Goal: Download file/media

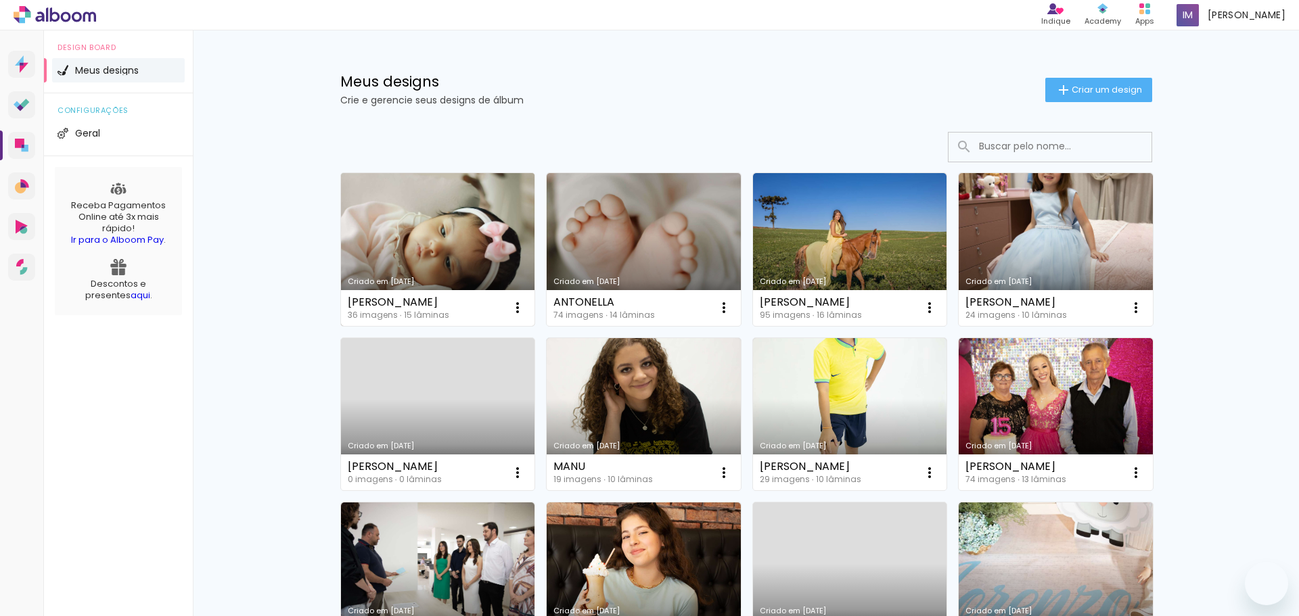
click at [390, 240] on link "Criado em [DATE]" at bounding box center [438, 249] width 194 height 153
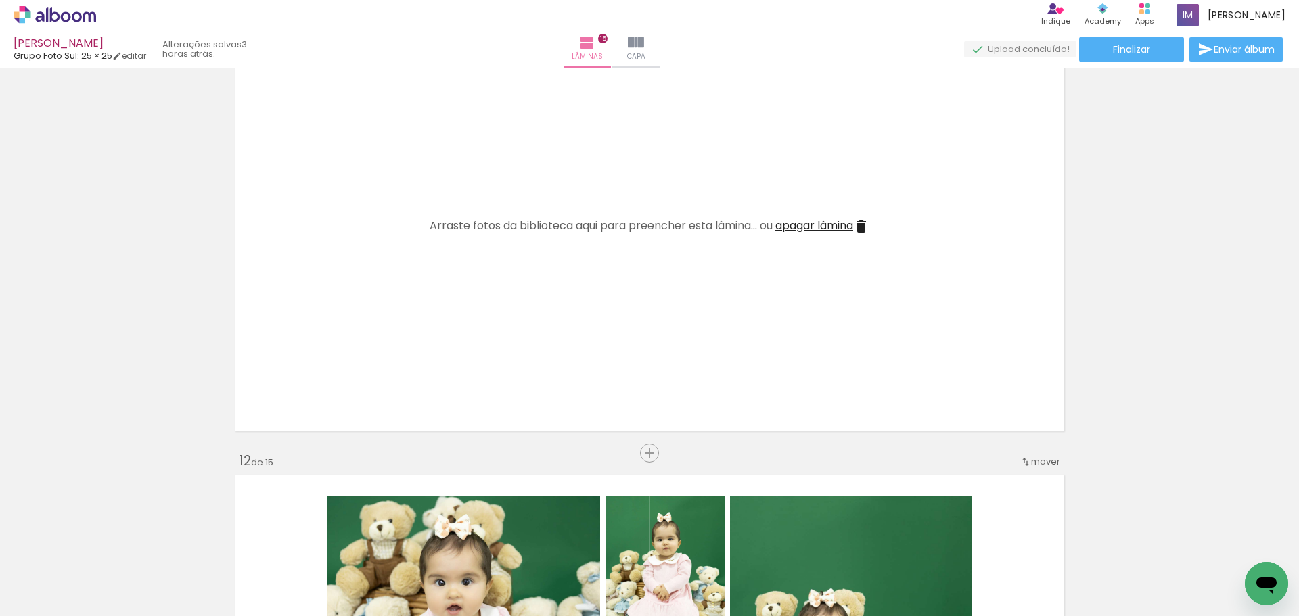
scroll to position [4601, 0]
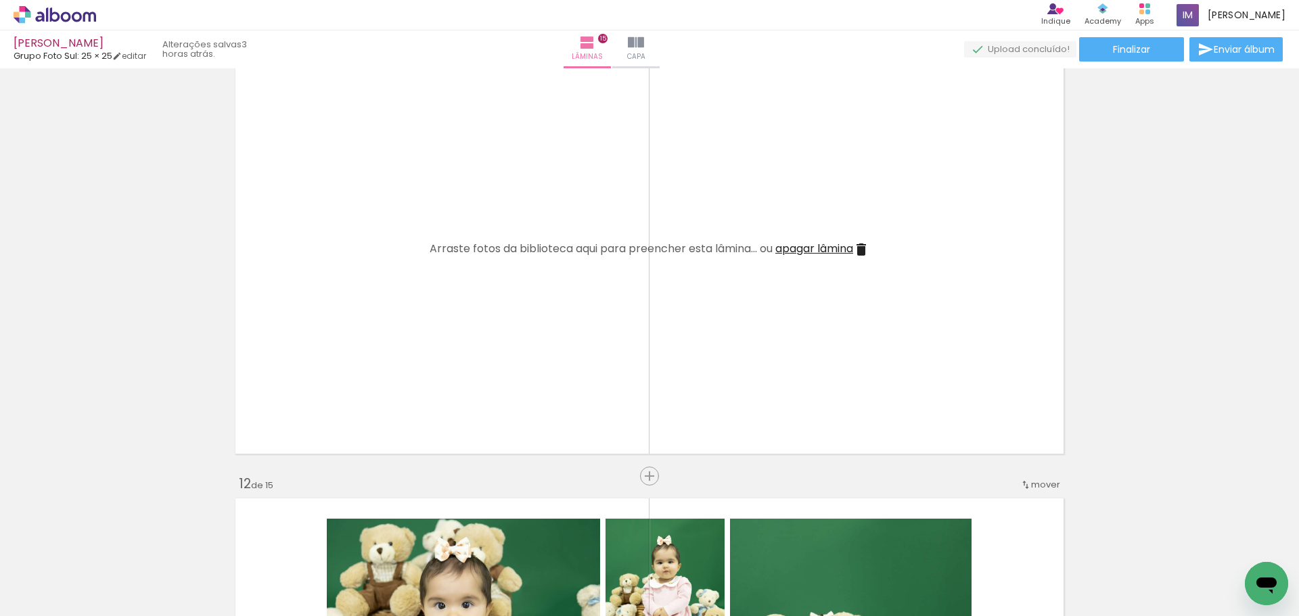
click at [862, 254] on iron-icon at bounding box center [861, 250] width 16 height 16
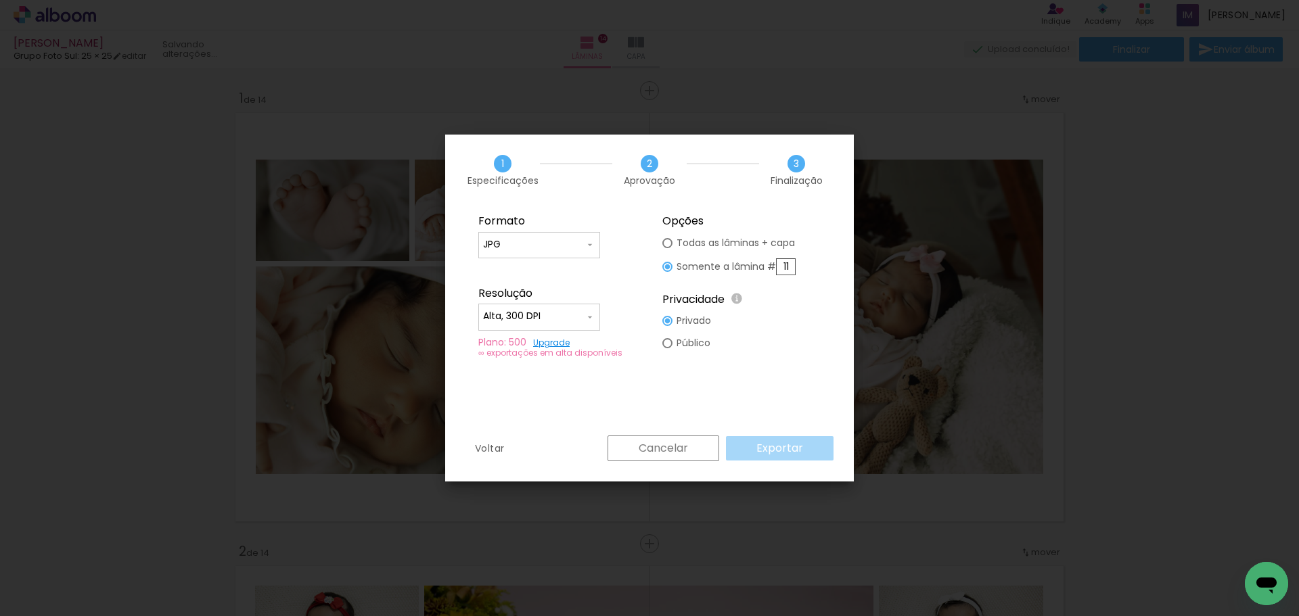
scroll to position [4466, 0]
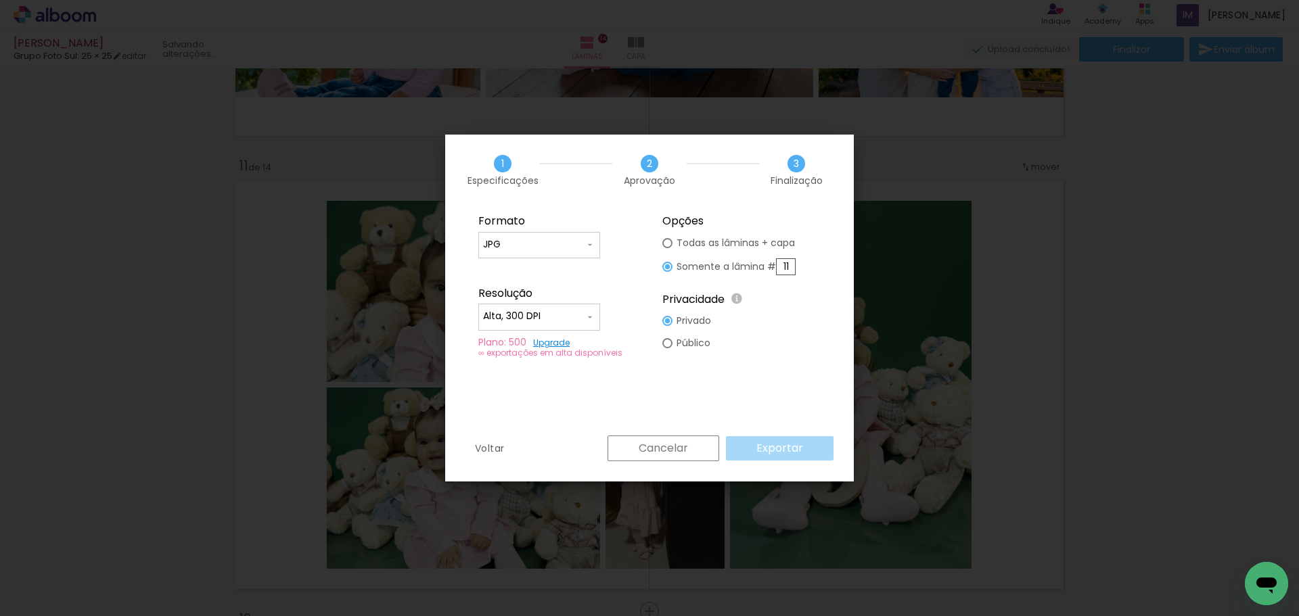
click at [1267, 578] on icon "Abrir janela de mensagens" at bounding box center [1267, 586] width 20 height 16
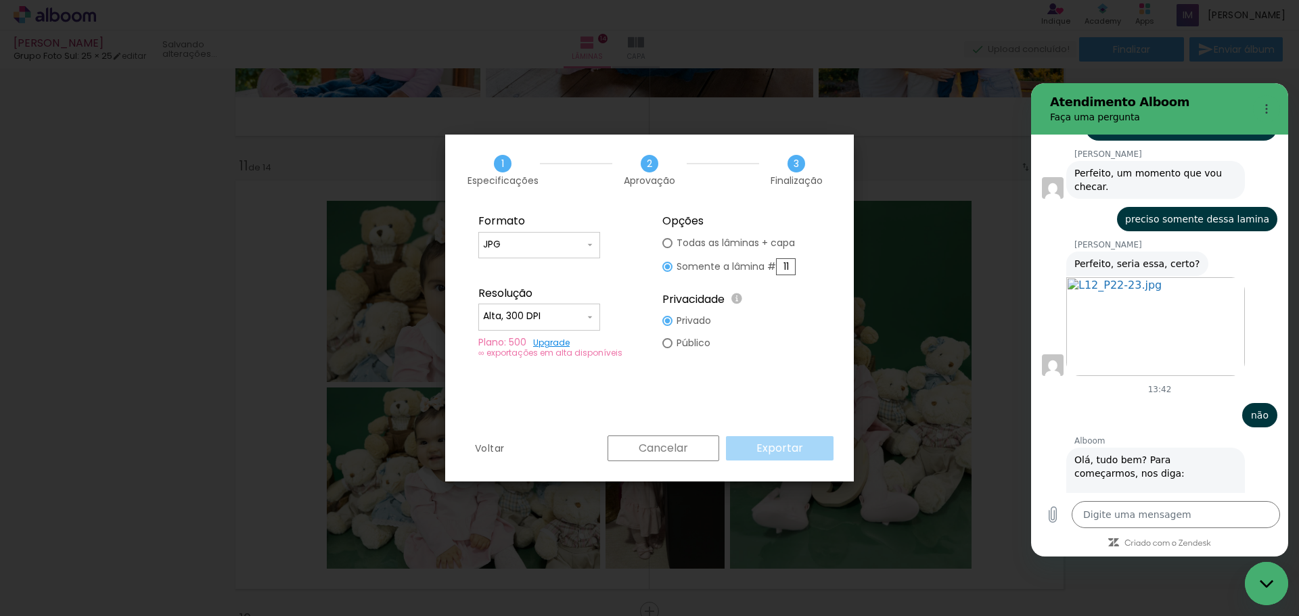
scroll to position [6134, 0]
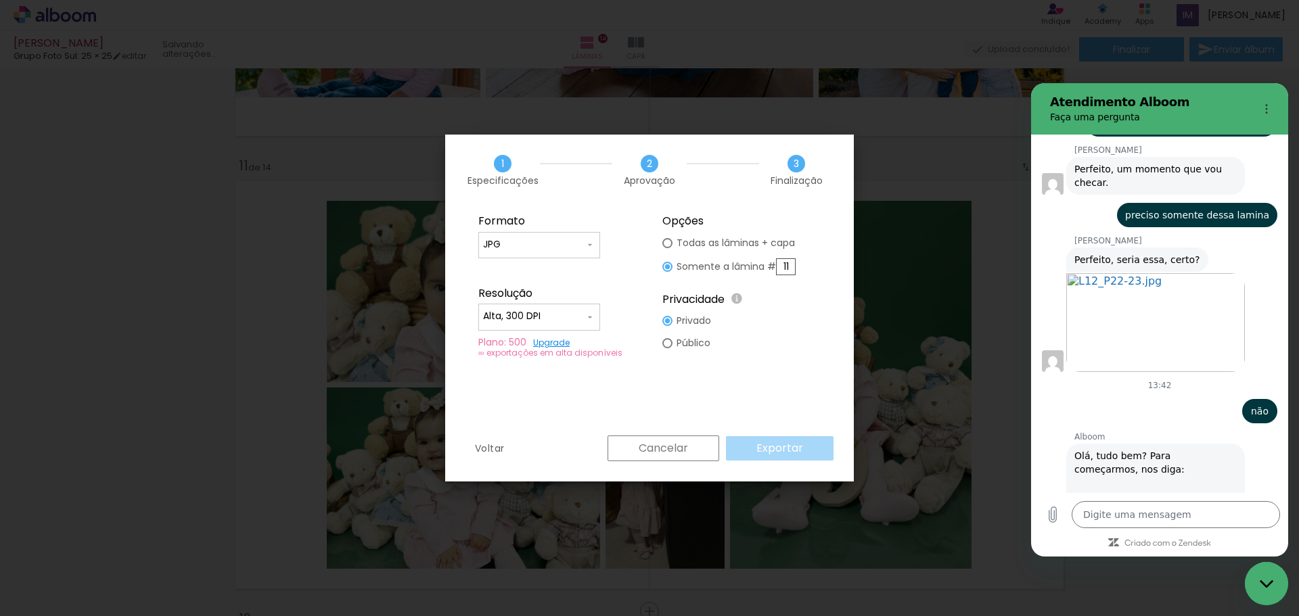
click at [1242, 111] on section "Atendimento Alboom Faça uma pergunta" at bounding box center [1159, 108] width 257 height 51
drag, startPoint x: 805, startPoint y: 468, endPoint x: 978, endPoint y: 478, distance: 172.9
click at [806, 464] on div "Voltar Cancelar Exportar" at bounding box center [649, 459] width 409 height 46
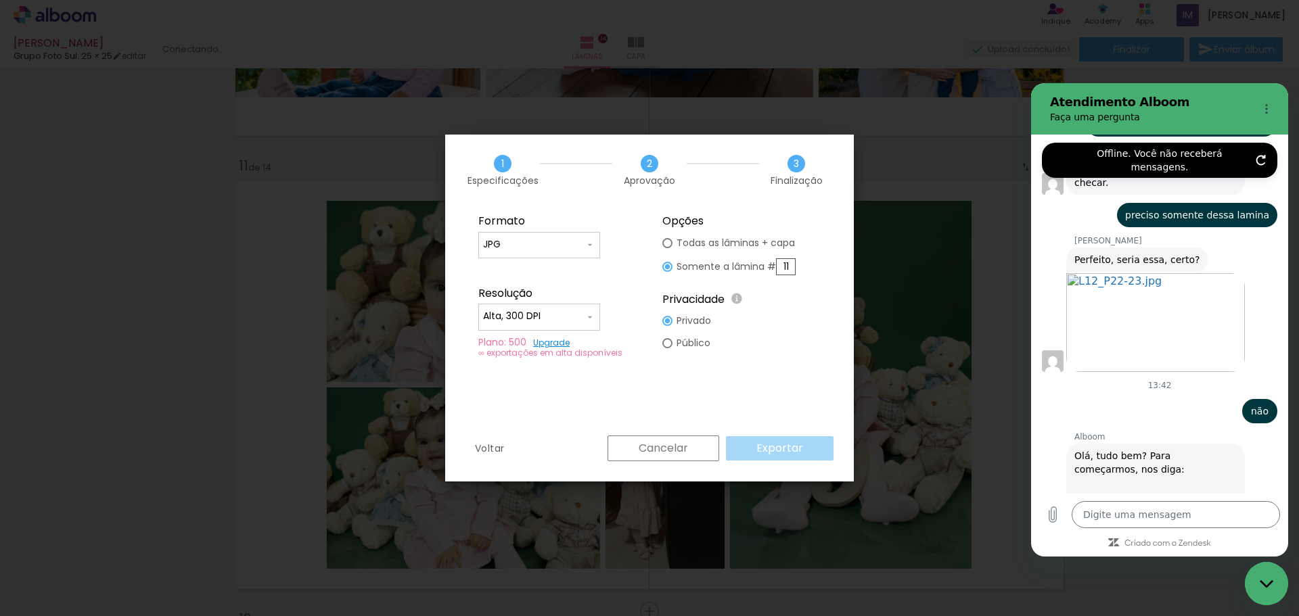
click at [1117, 591] on input "Nome" at bounding box center [1172, 605] width 188 height 28
type input "ida maria"
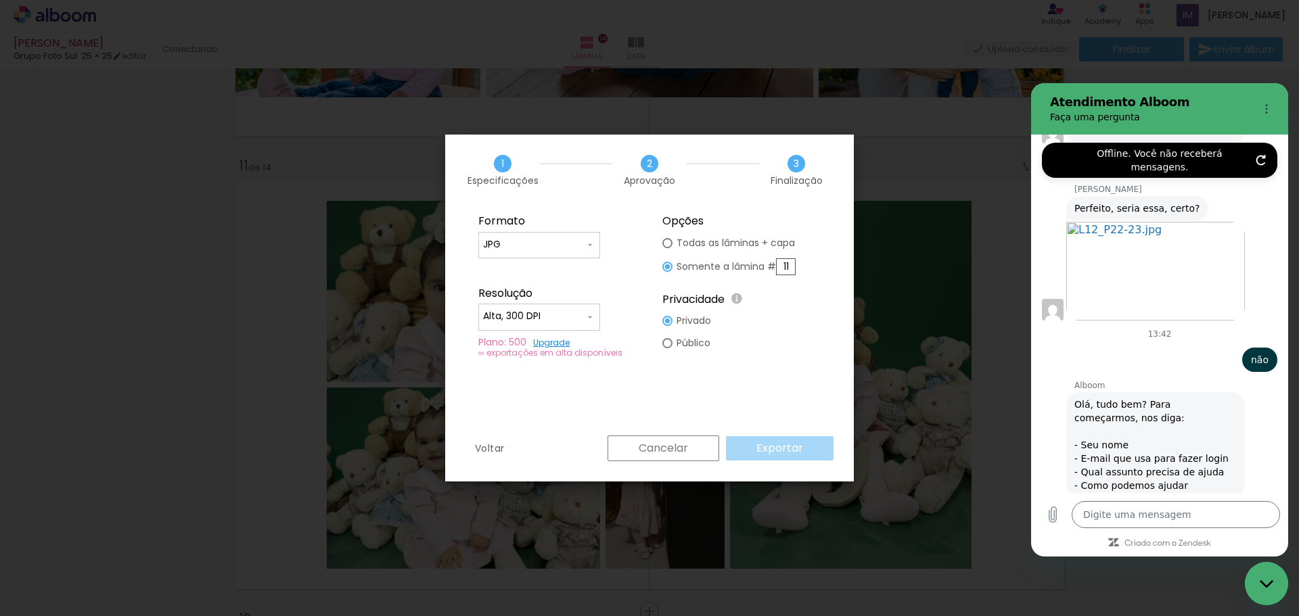
scroll to position [6192, 0]
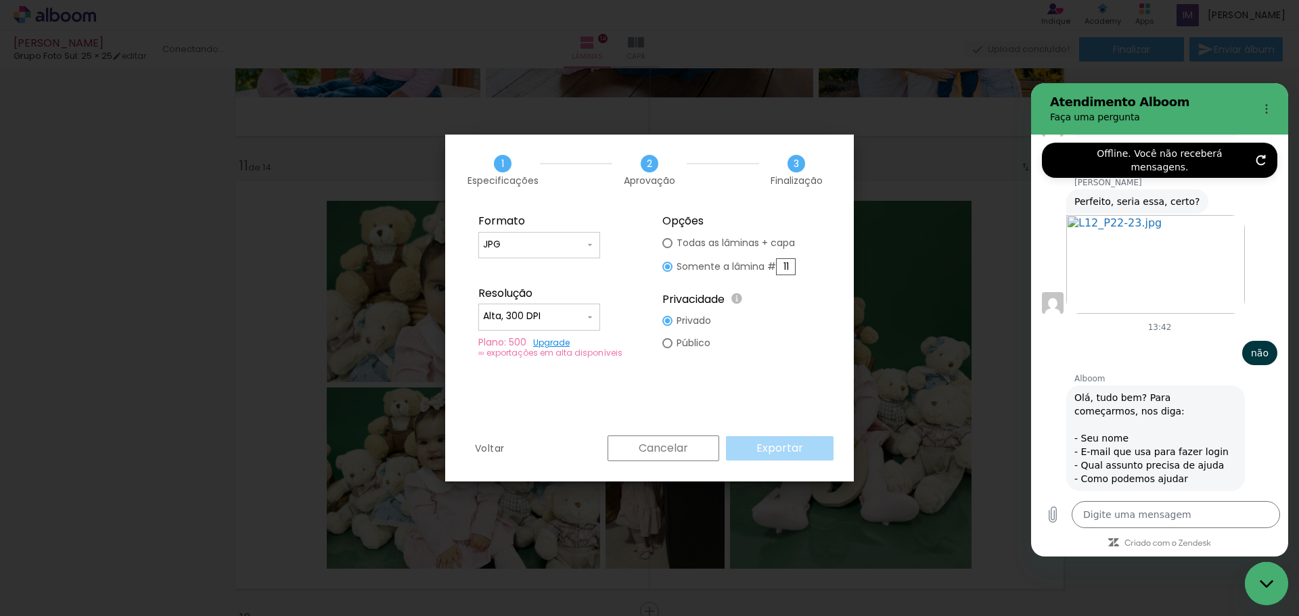
click at [1129, 591] on input "E-mail" at bounding box center [1172, 605] width 188 height 28
type input "idamariafotografia@gmail.com"
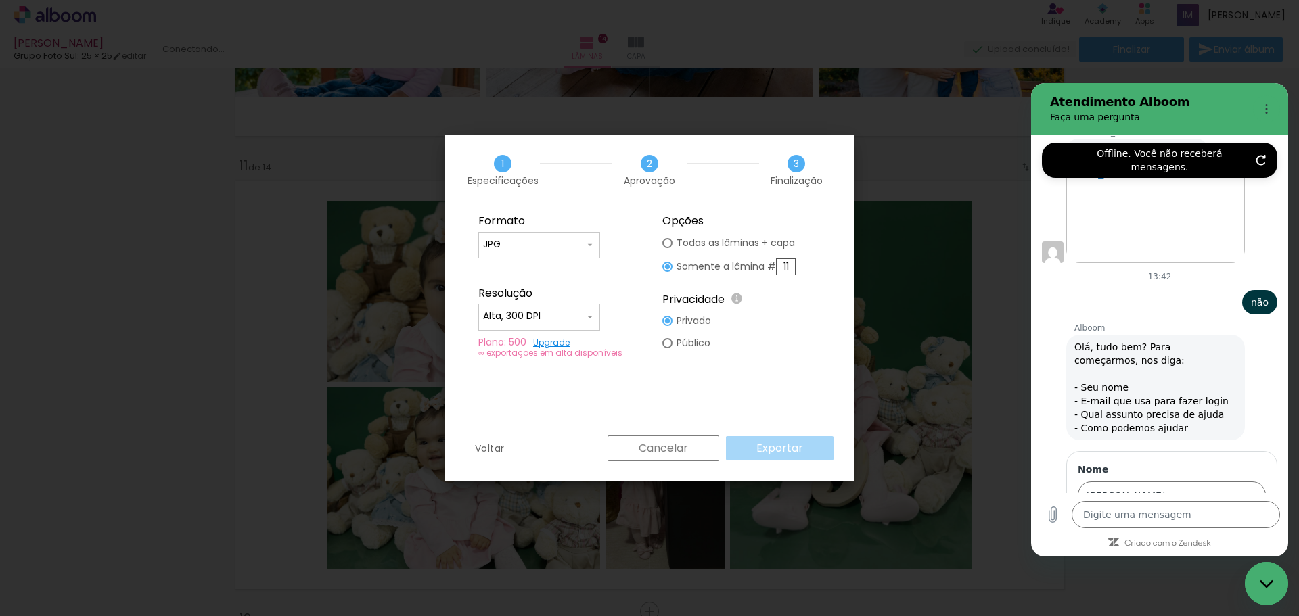
scroll to position [6249, 0]
click at [1184, 593] on div "Alboom Prosite Alboom Prosite" at bounding box center [1163, 605] width 157 height 24
click at [1179, 539] on div "Alboom Designbox" at bounding box center [1167, 546] width 124 height 14
type input "Alboom Designbox"
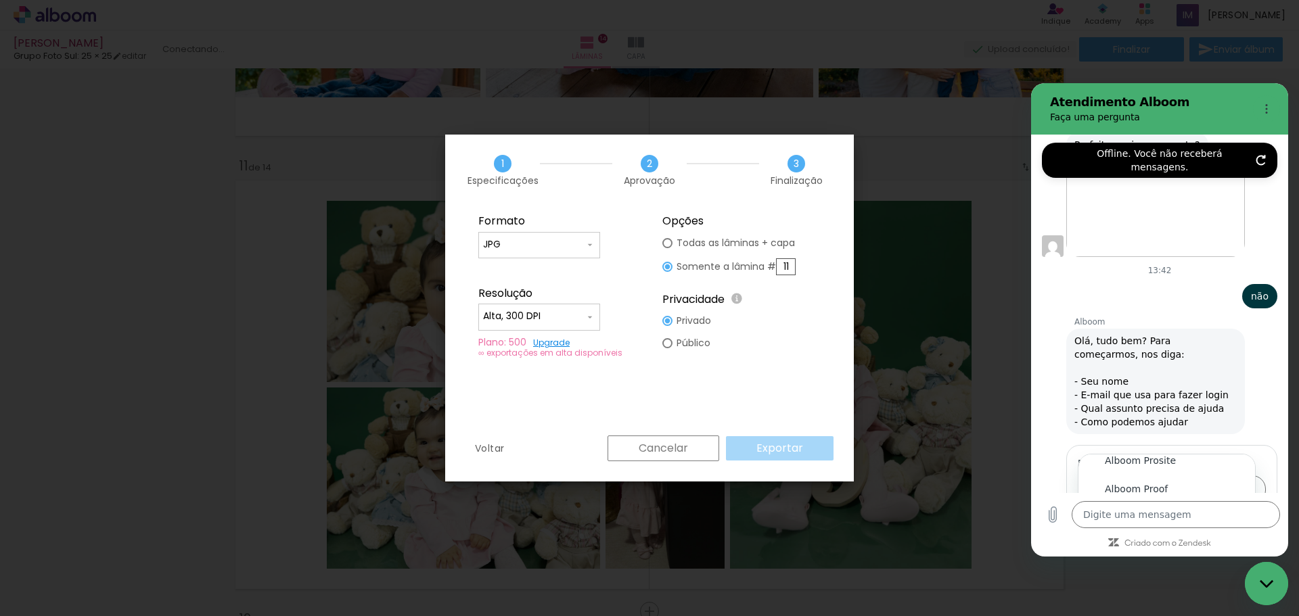
scroll to position [0, 0]
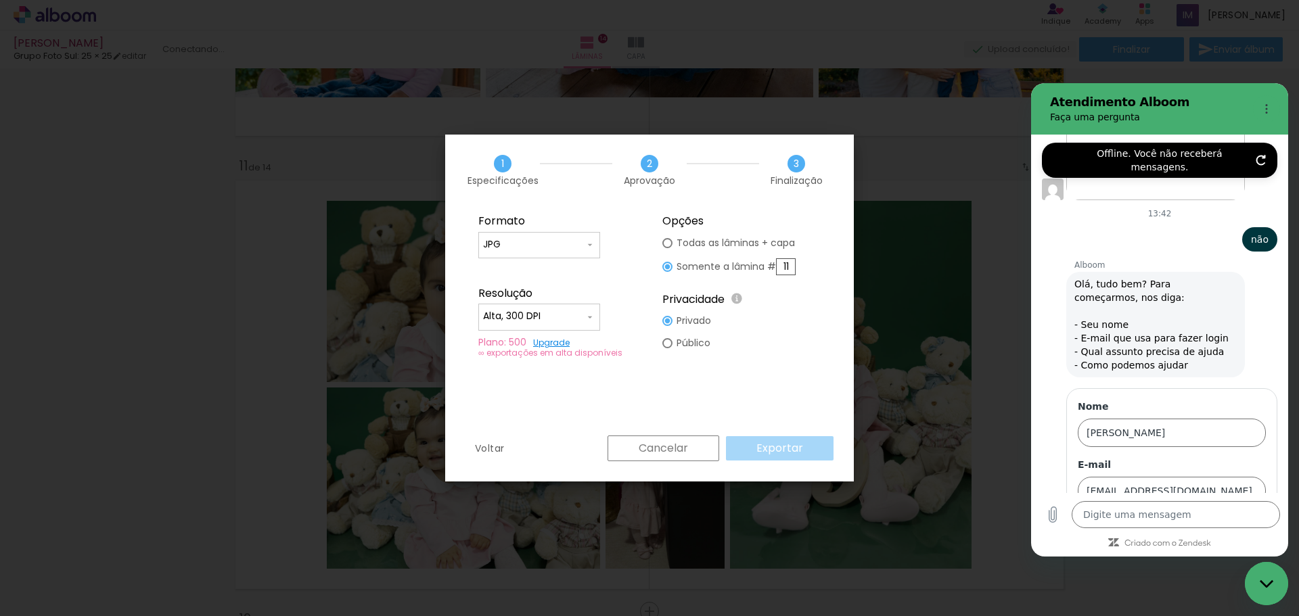
scroll to position [6307, 0]
click at [1140, 591] on input "Mensagem" at bounding box center [1172, 605] width 188 height 28
type input "estou tentando enviar/finalizar um álbum"
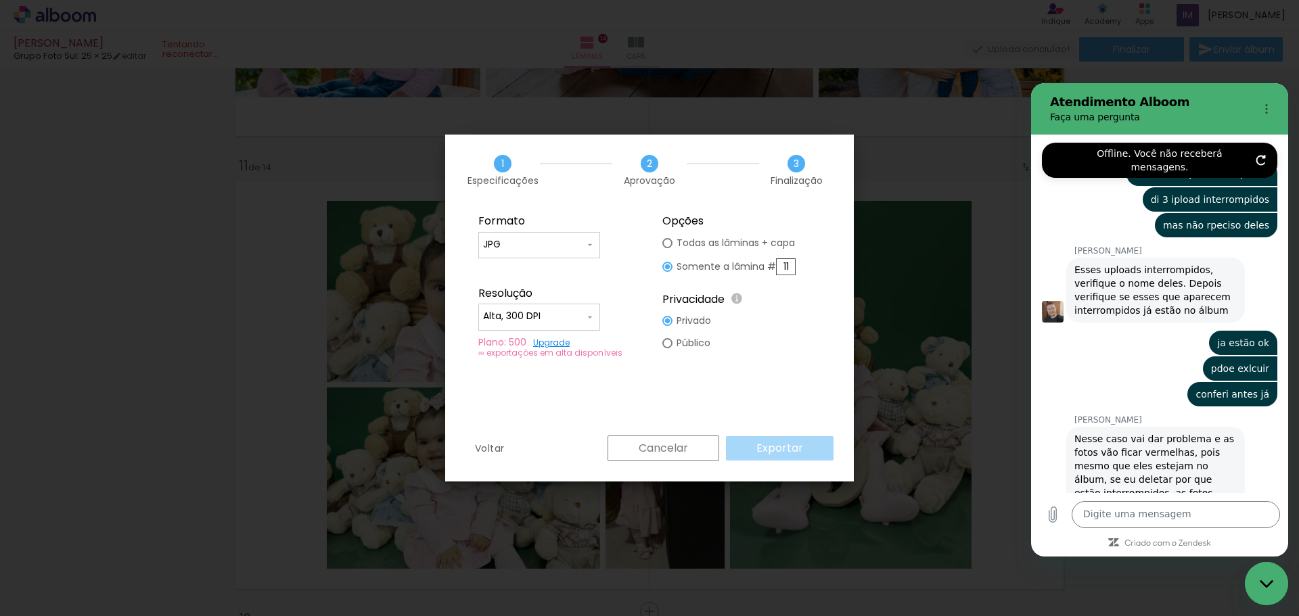
scroll to position [6307, 0]
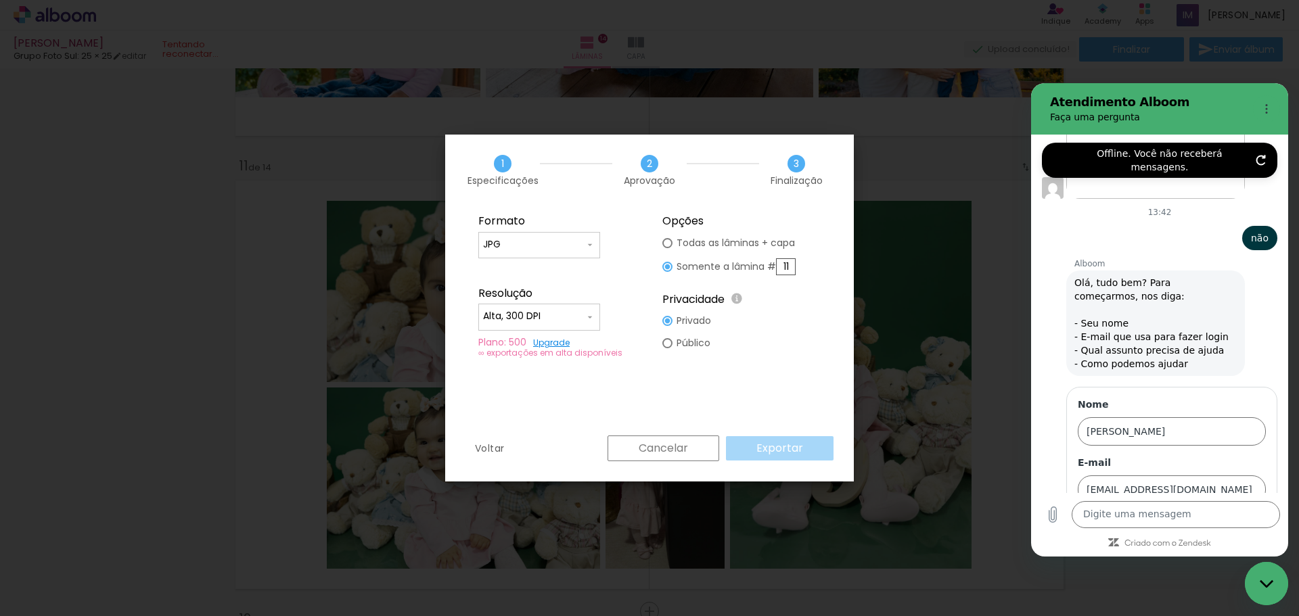
drag, startPoint x: 1236, startPoint y: 434, endPoint x: 1243, endPoint y: 430, distance: 7.6
click at [1238, 591] on input "estou tentando enviar/finalizar um álbum" at bounding box center [1172, 605] width 188 height 28
drag, startPoint x: 1244, startPoint y: 430, endPoint x: 1081, endPoint y: 440, distance: 163.4
click at [1051, 434] on div "Nome ida maria E-mail idamariafotografia@gmail.com Setor Alboom Designbox Alboo…" at bounding box center [1165, 526] width 246 height 284
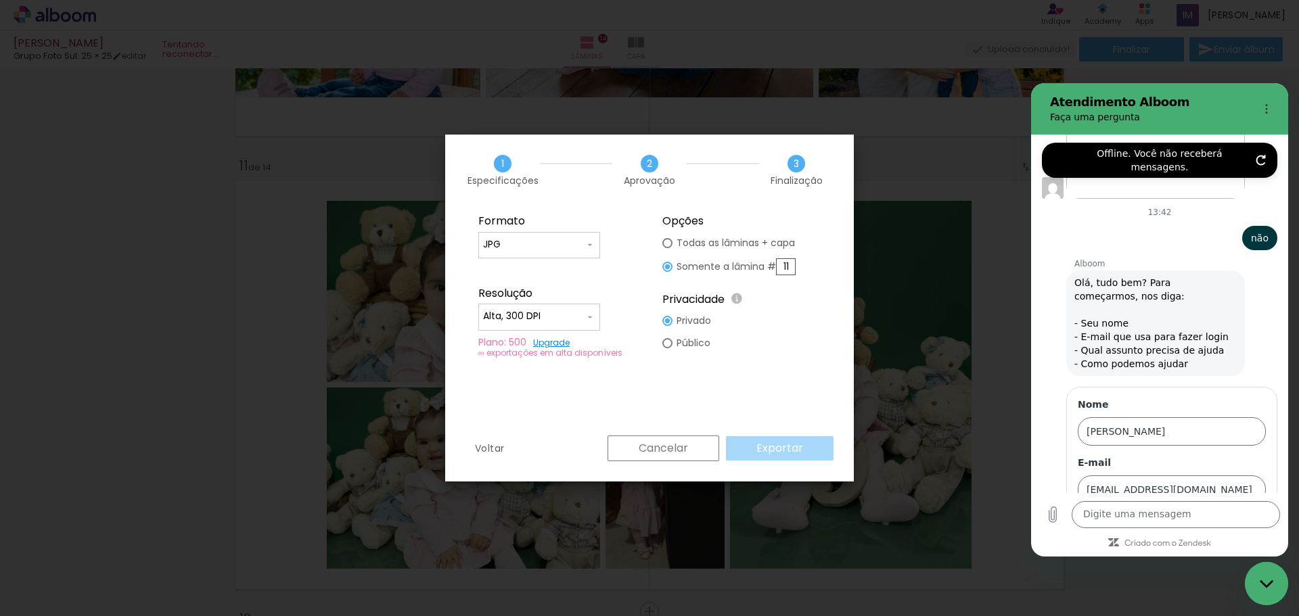
scroll to position [0, 16]
type input "estou tentando enviar lâmina 11 do álbum"
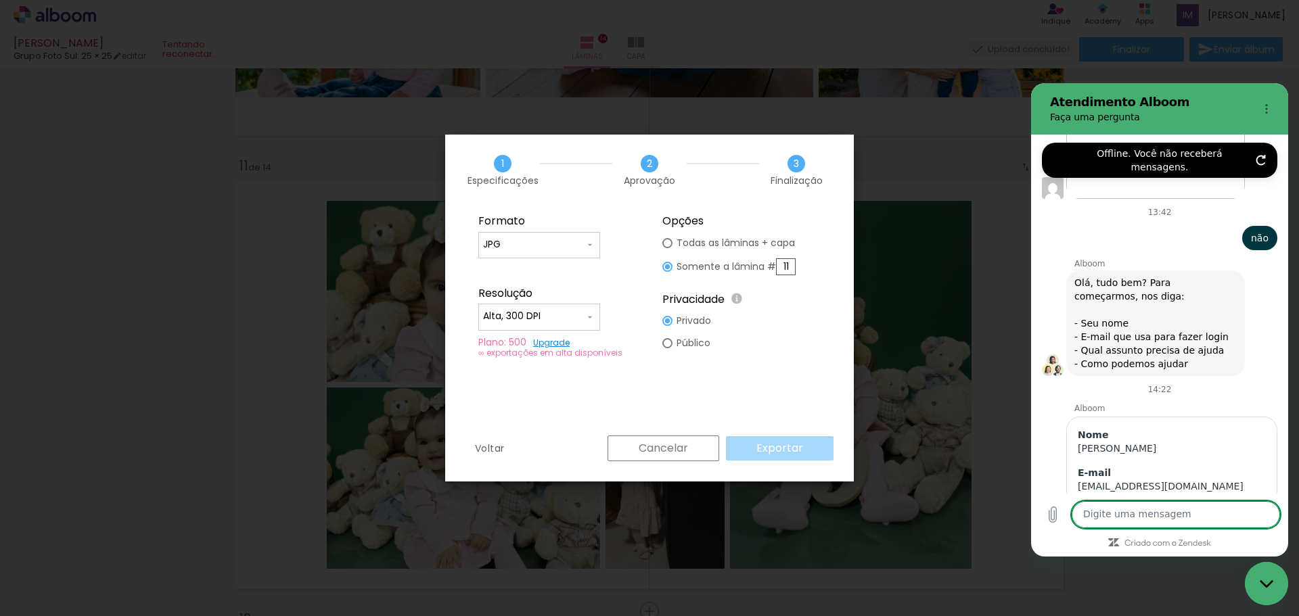
scroll to position [6219, 0]
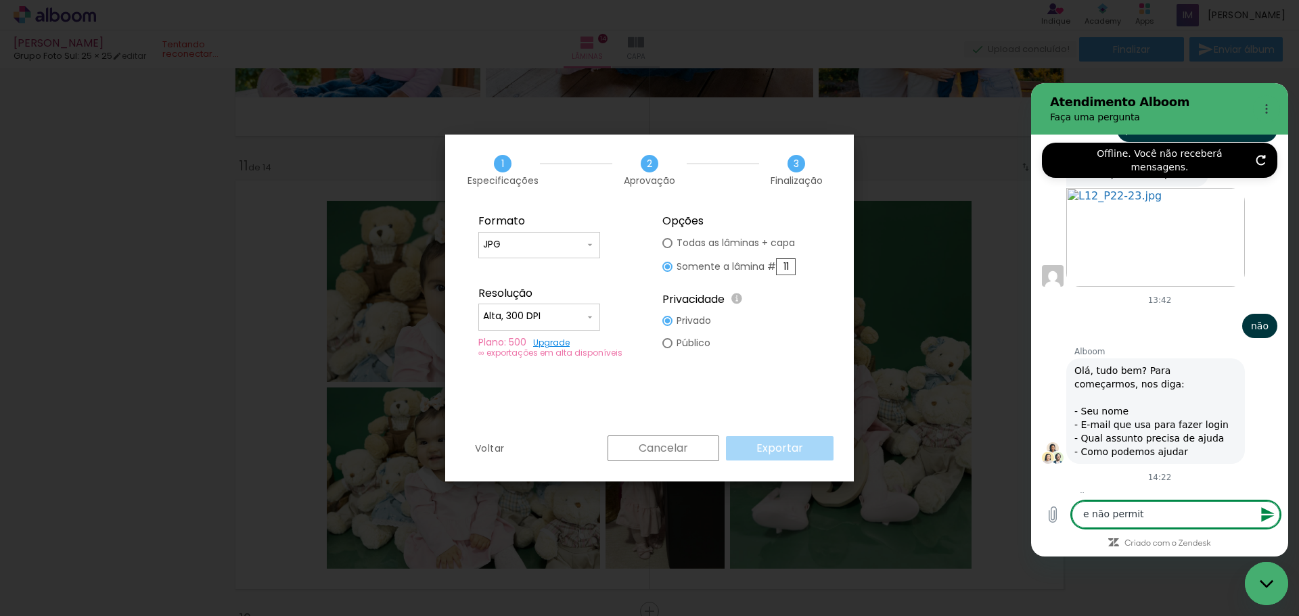
type textarea "e não permite"
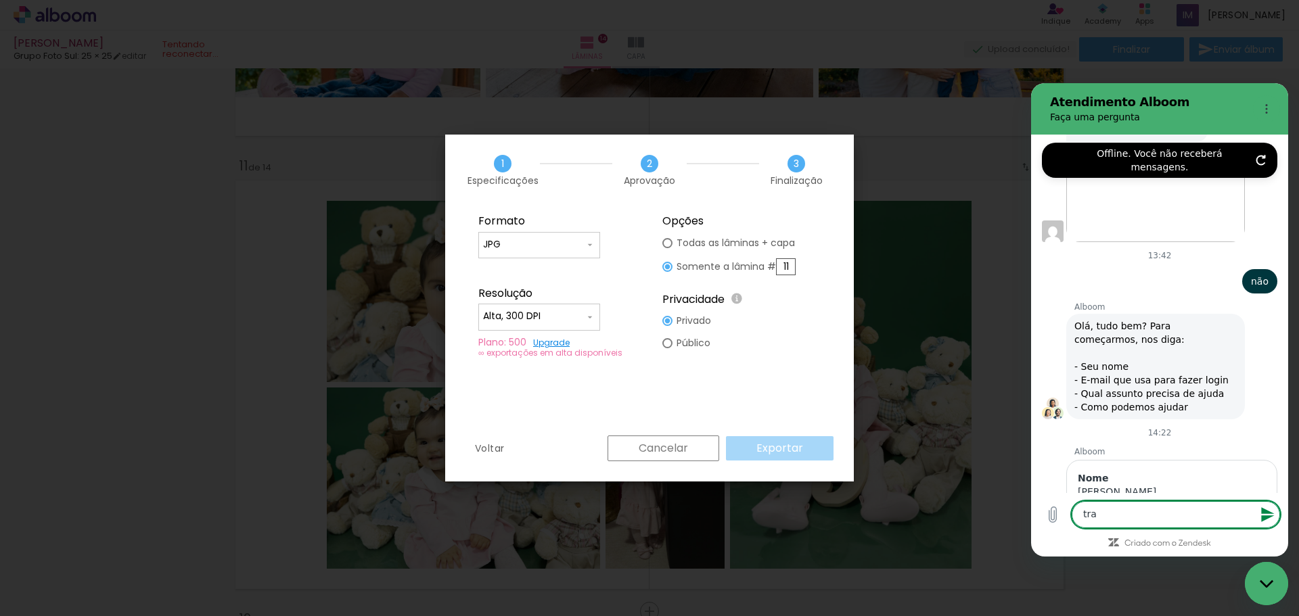
scroll to position [6267, 0]
type textarea "trava o sistema"
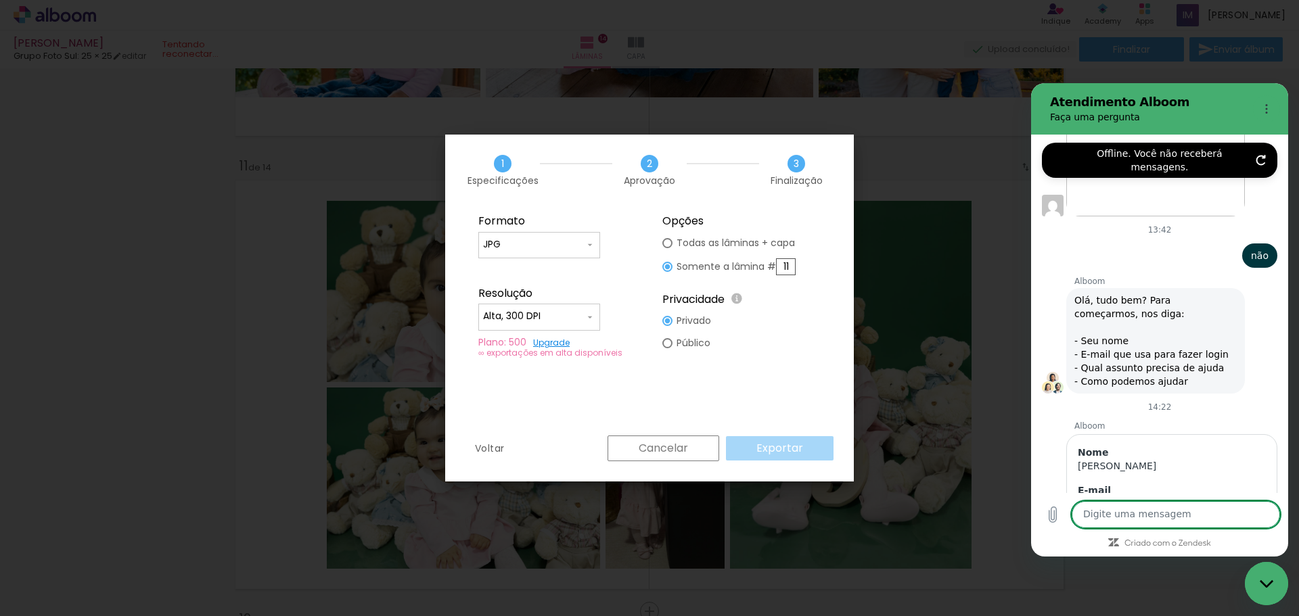
scroll to position [6292, 0]
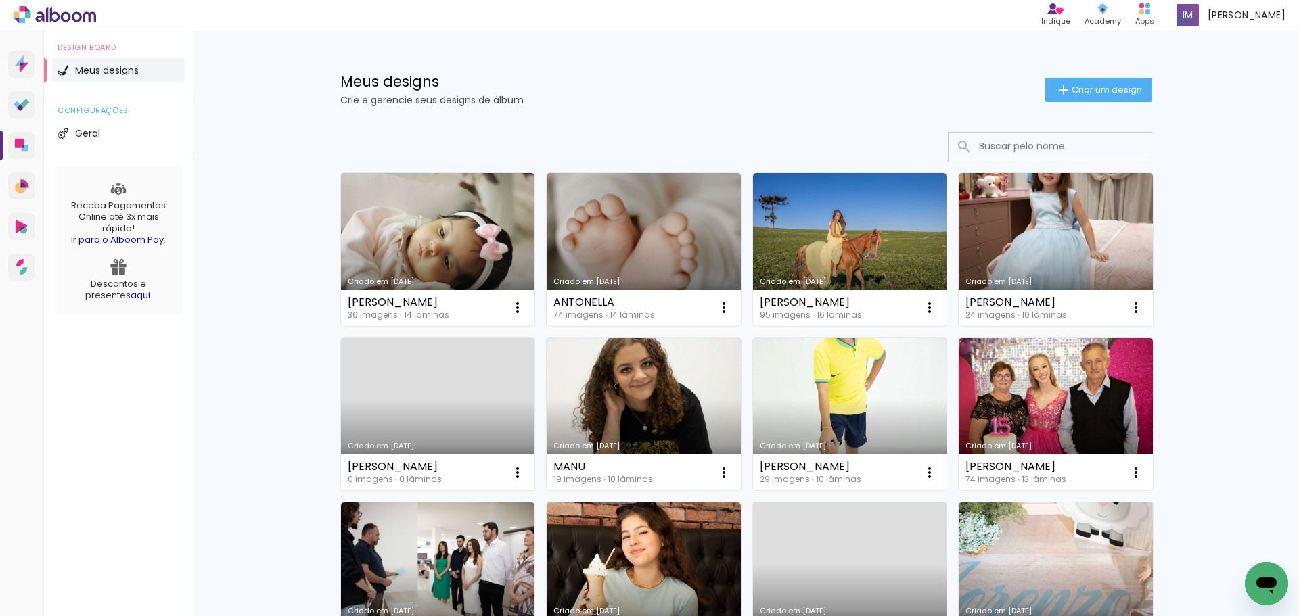
click at [437, 241] on link "Criado em [DATE]" at bounding box center [438, 249] width 194 height 153
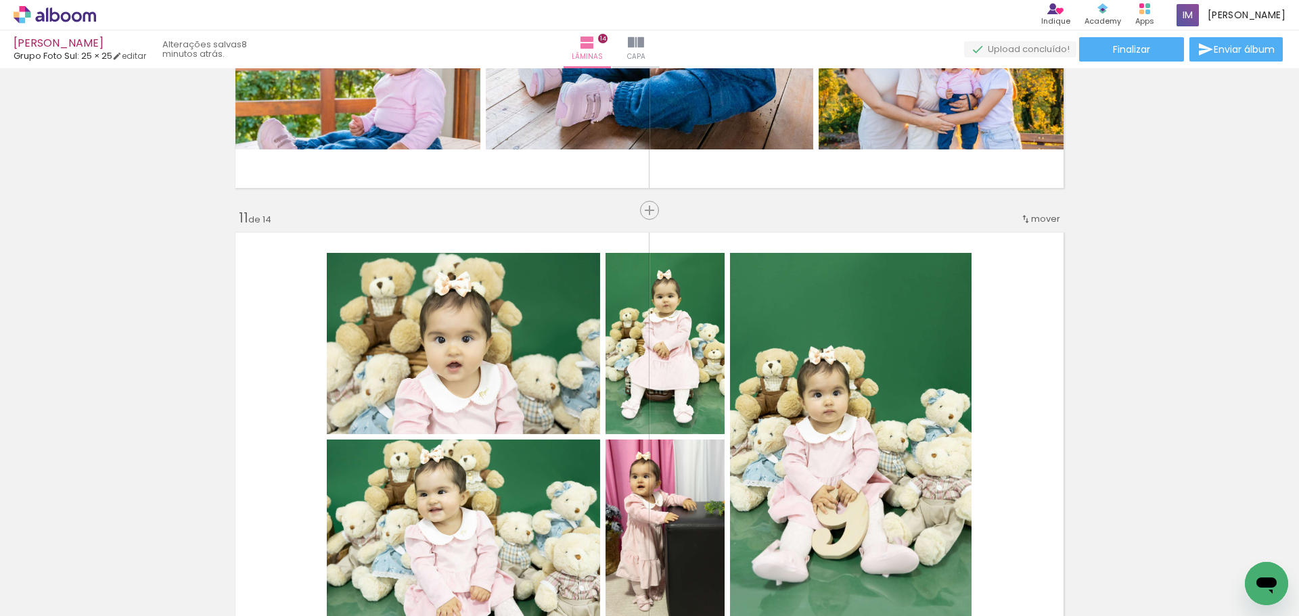
scroll to position [4669, 0]
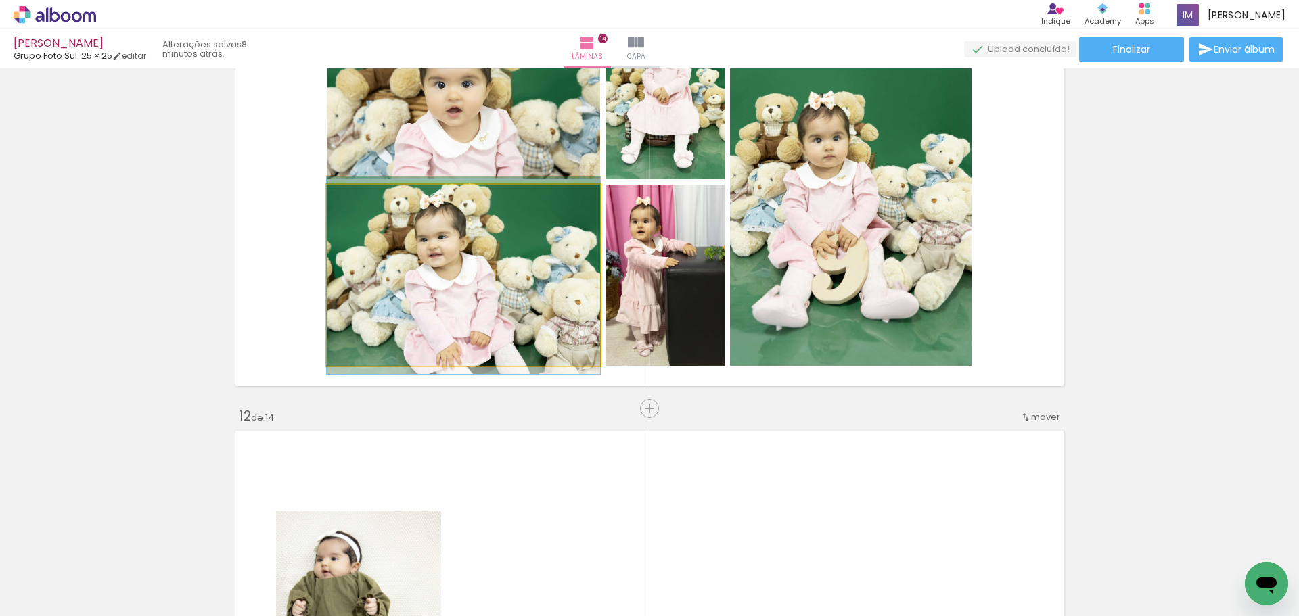
click at [443, 298] on quentale-photo at bounding box center [463, 275] width 273 height 181
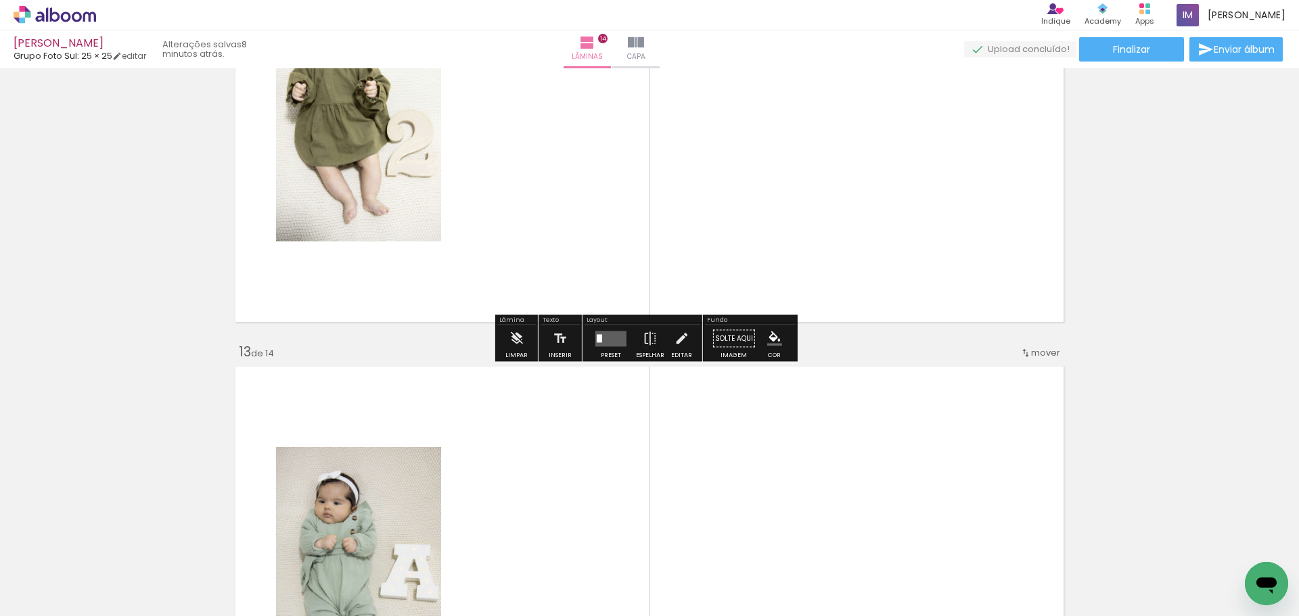
scroll to position [5075, 0]
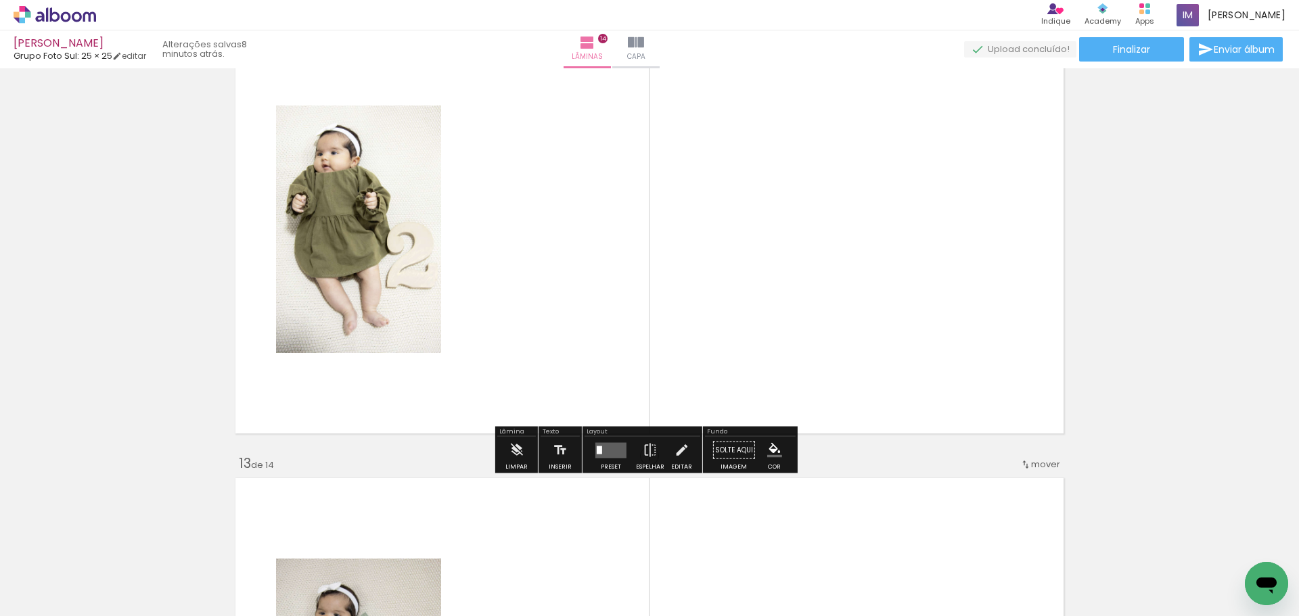
click at [36, 602] on span "Adicionar Fotos" at bounding box center [48, 598] width 41 height 15
click at [0, 0] on input "file" at bounding box center [0, 0] width 0 height 0
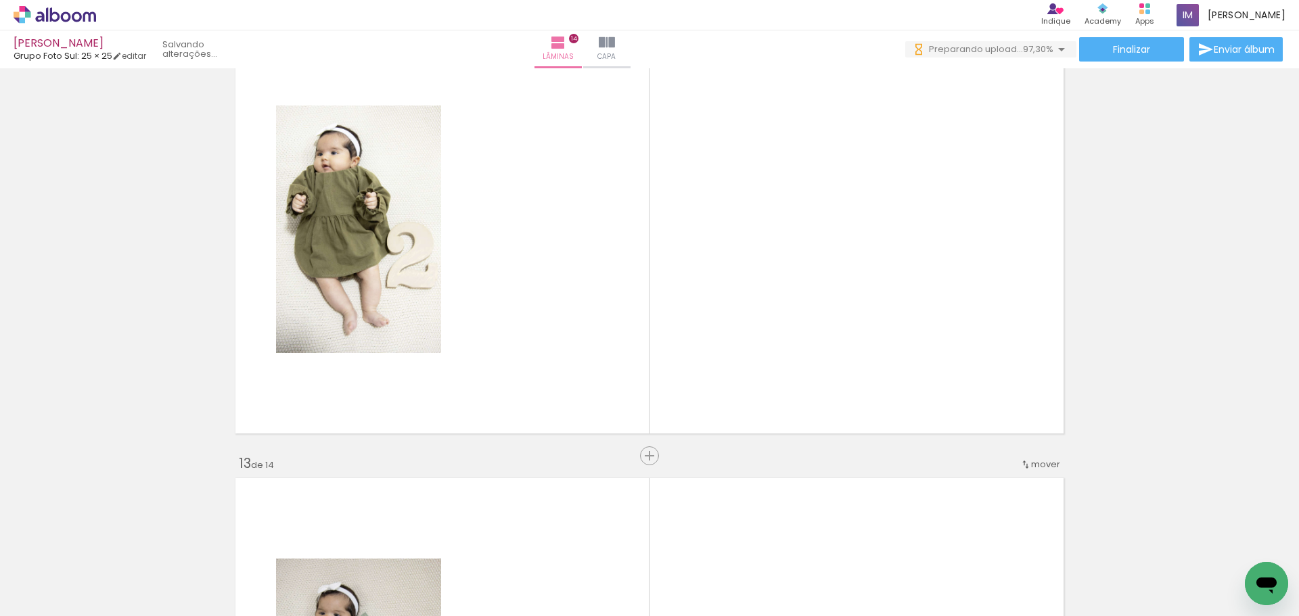
scroll to position [0, 1686]
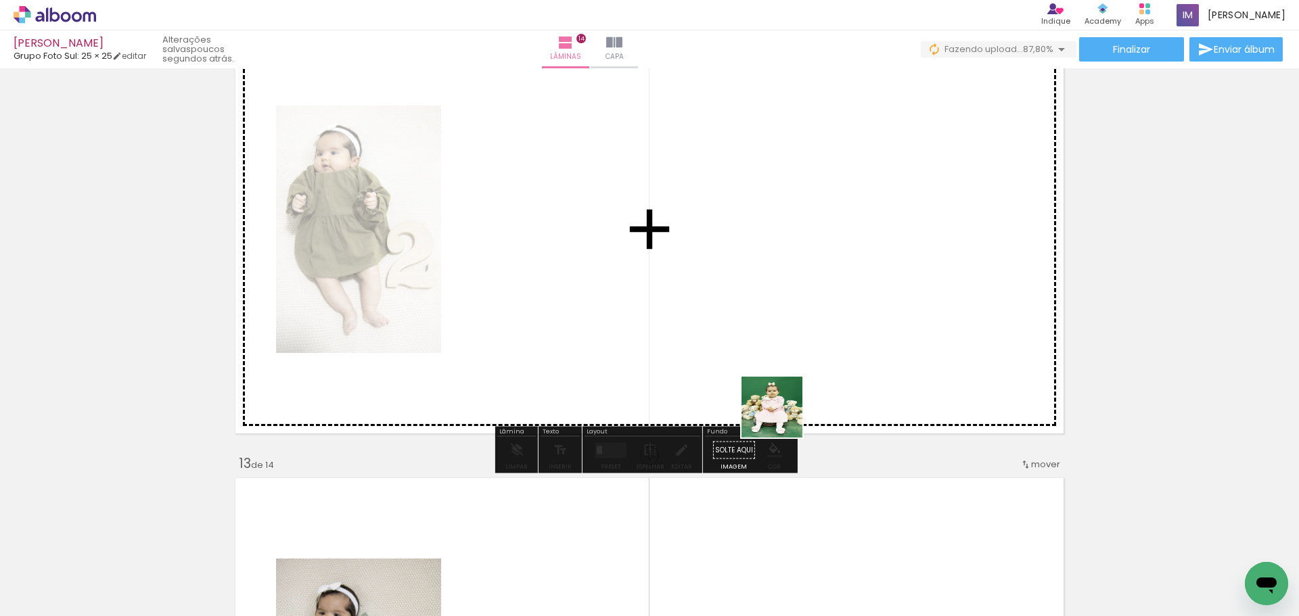
drag, startPoint x: 946, startPoint y: 592, endPoint x: 990, endPoint y: 533, distance: 73.5
click at [610, 284] on quentale-workspace at bounding box center [649, 308] width 1299 height 616
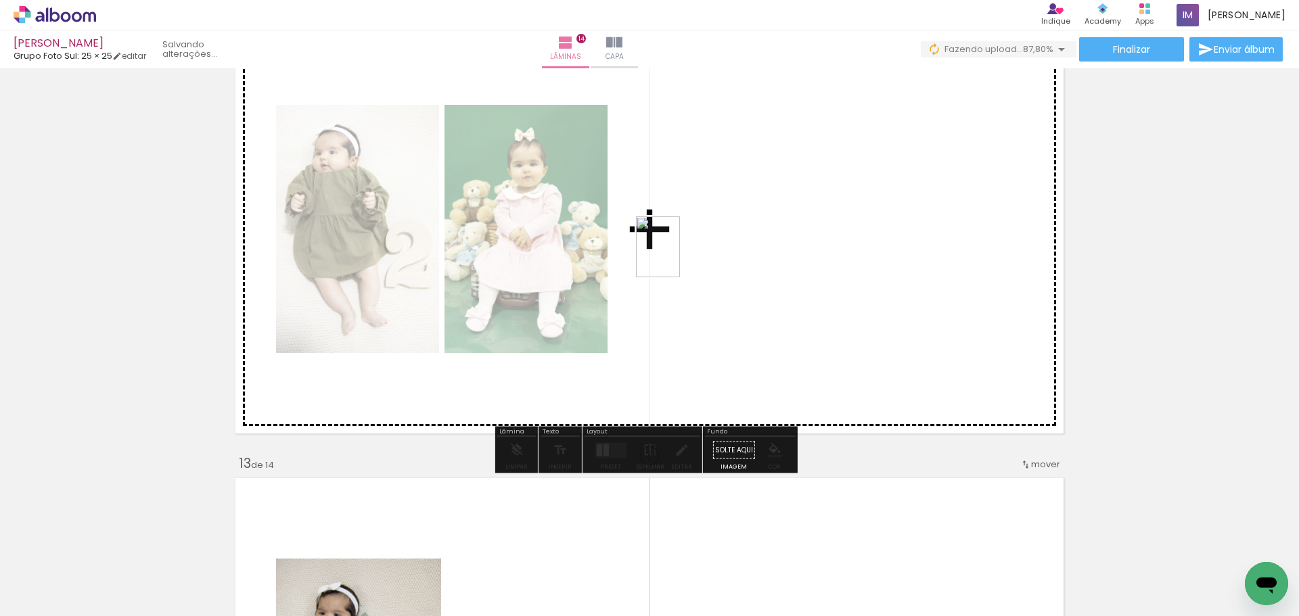
drag, startPoint x: 1026, startPoint y: 586, endPoint x: 618, endPoint y: 263, distance: 519.7
click at [670, 252] on quentale-workspace at bounding box center [649, 308] width 1299 height 616
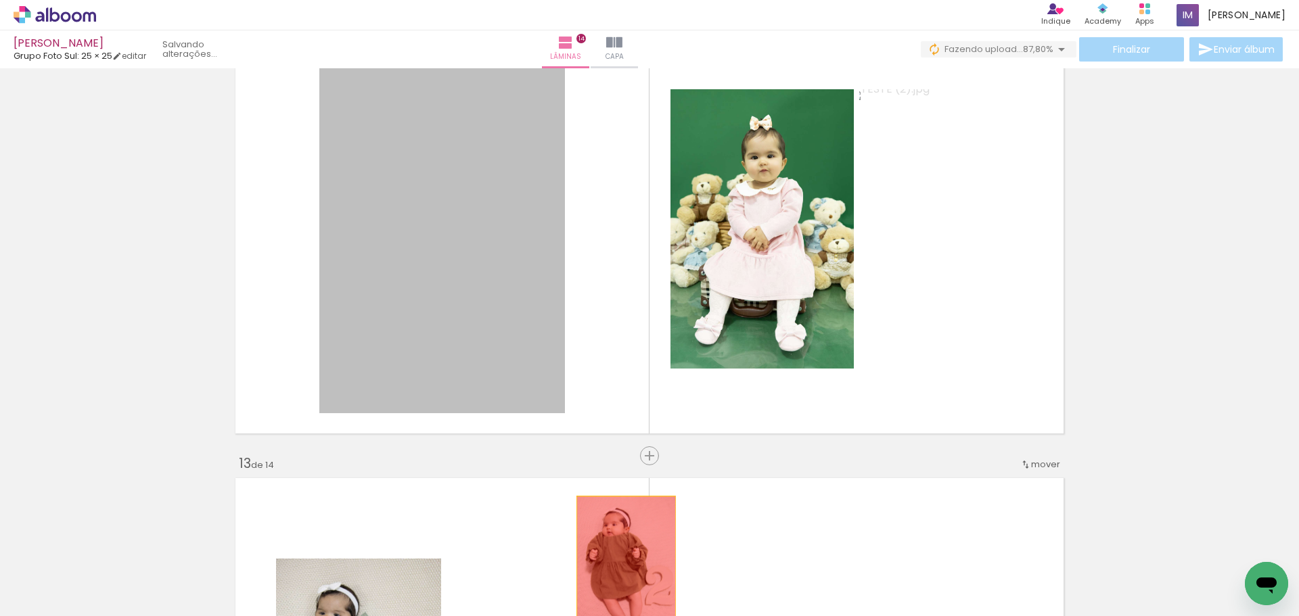
drag, startPoint x: 393, startPoint y: 229, endPoint x: 702, endPoint y: 584, distance: 470.5
click at [614, 583] on quentale-workspace at bounding box center [649, 308] width 1299 height 616
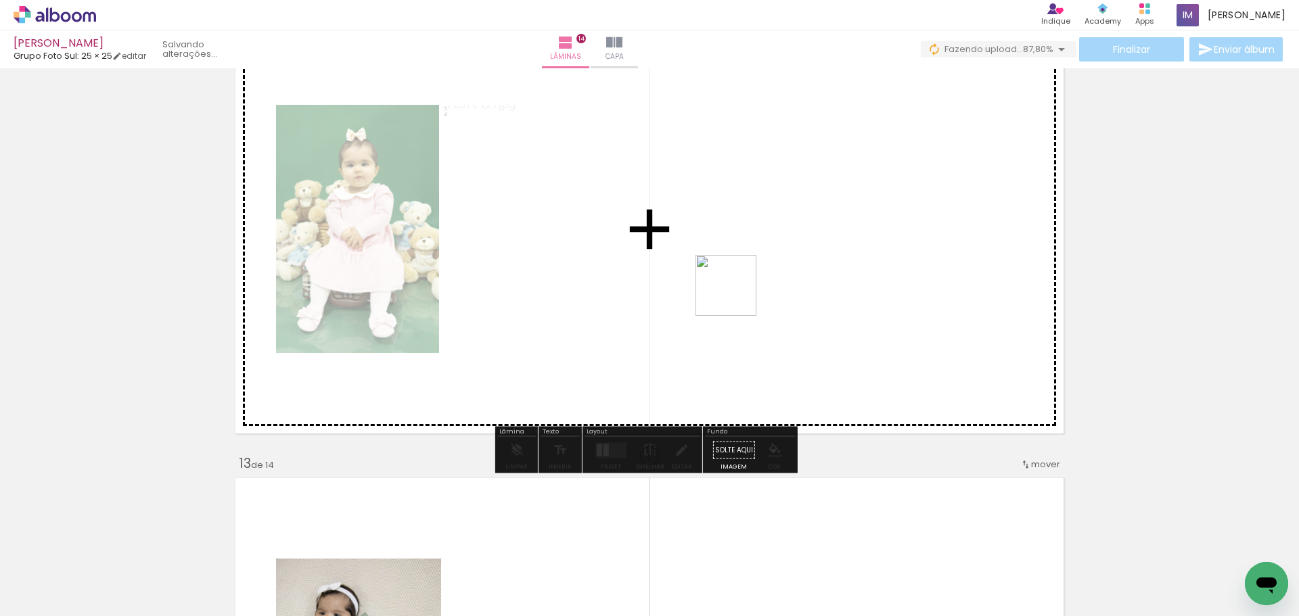
drag, startPoint x: 1091, startPoint y: 588, endPoint x: 736, endPoint y: 296, distance: 460.1
click at [736, 296] on quentale-workspace at bounding box center [649, 308] width 1299 height 616
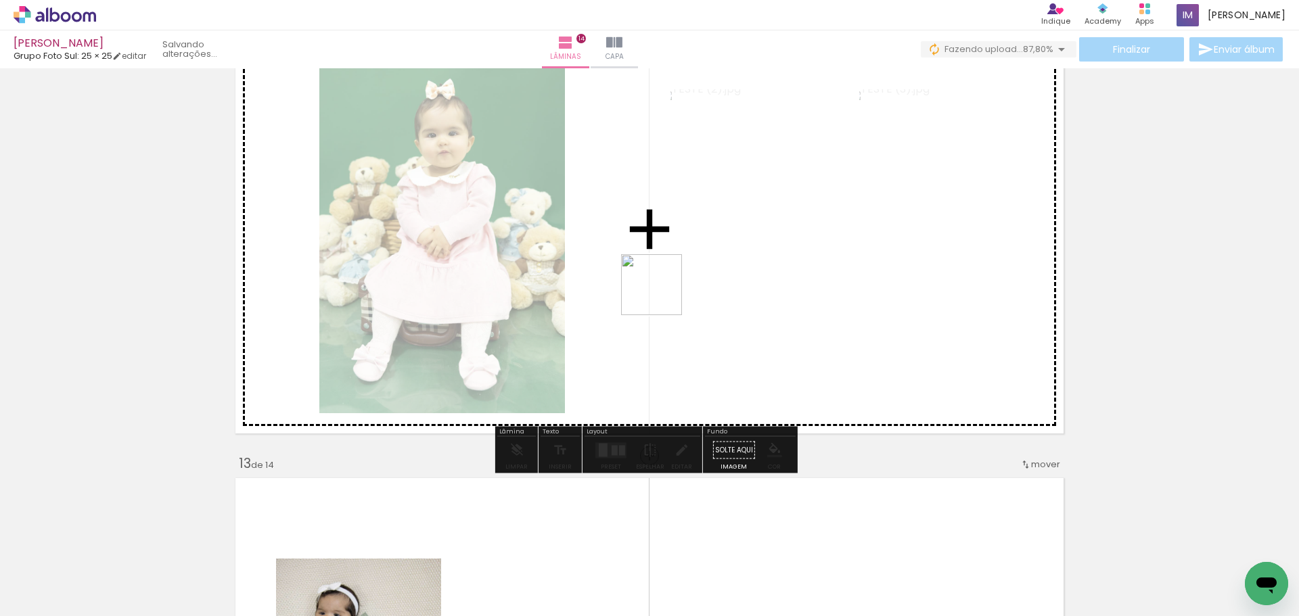
drag, startPoint x: 1185, startPoint y: 584, endPoint x: 1122, endPoint y: 478, distance: 122.9
click at [658, 296] on quentale-workspace at bounding box center [649, 308] width 1299 height 616
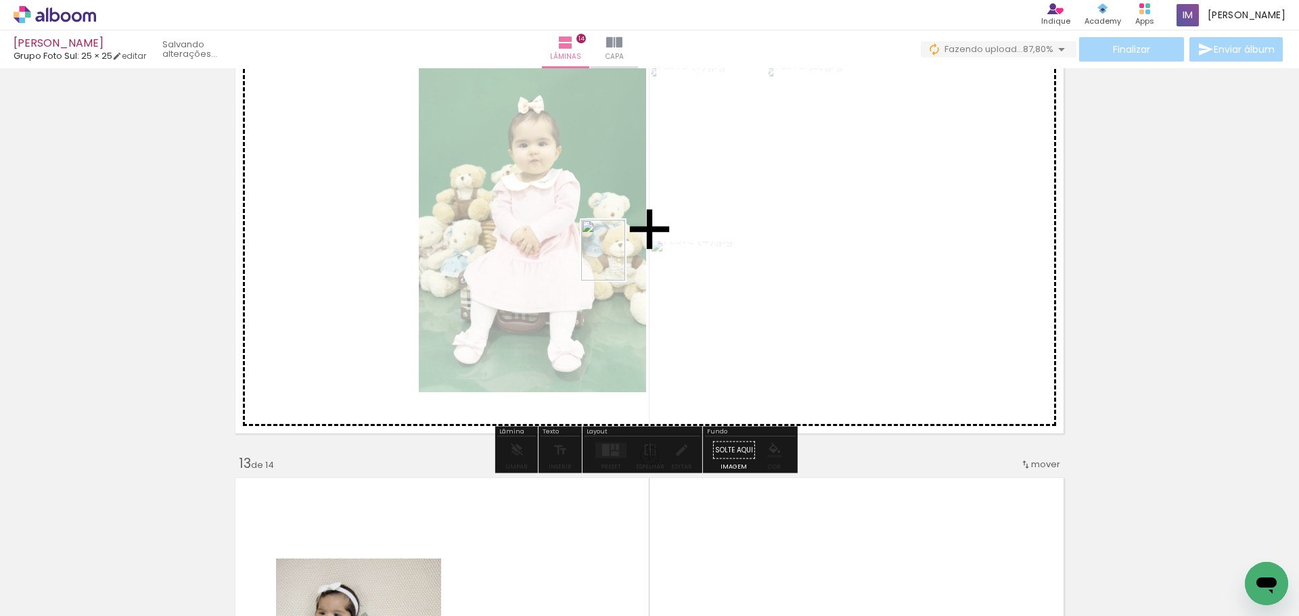
drag, startPoint x: 1236, startPoint y: 573, endPoint x: 622, endPoint y: 261, distance: 689.4
click at [622, 261] on quentale-workspace at bounding box center [649, 308] width 1299 height 616
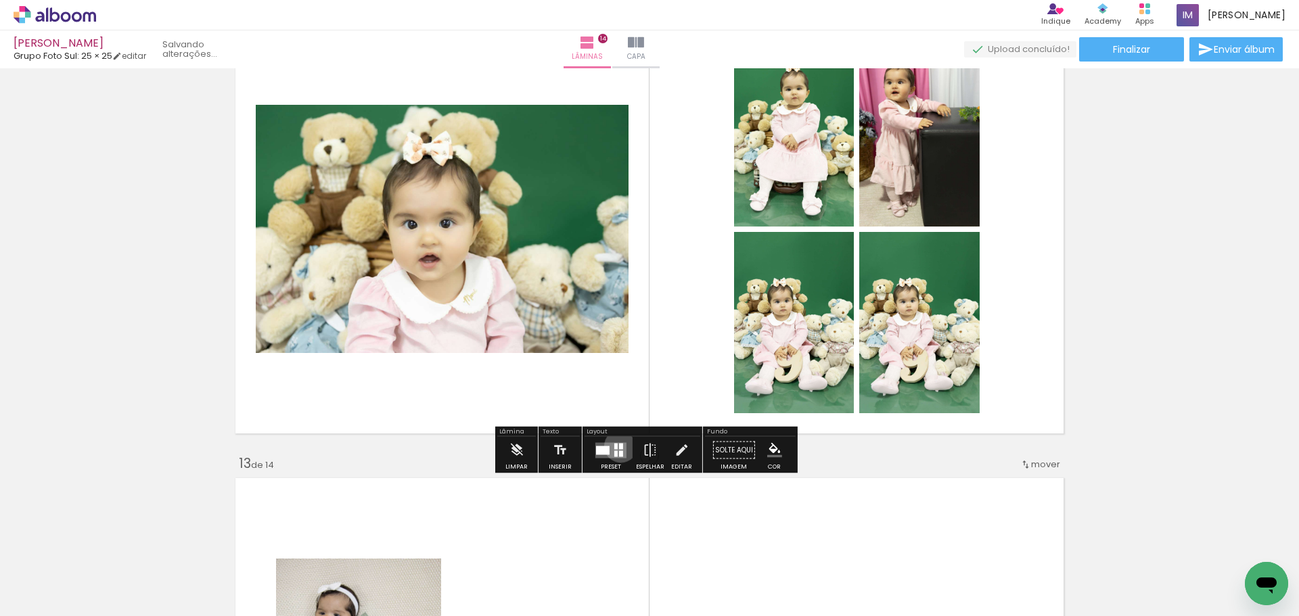
click at [619, 446] on div at bounding box center [621, 446] width 4 height 6
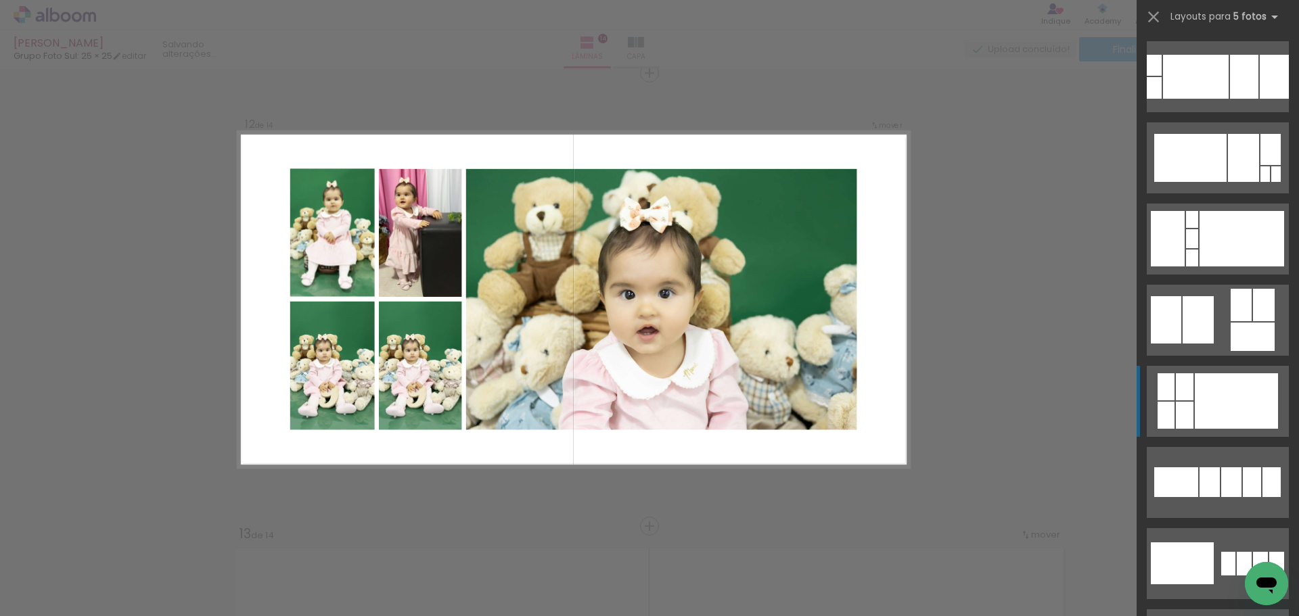
scroll to position [512, 0]
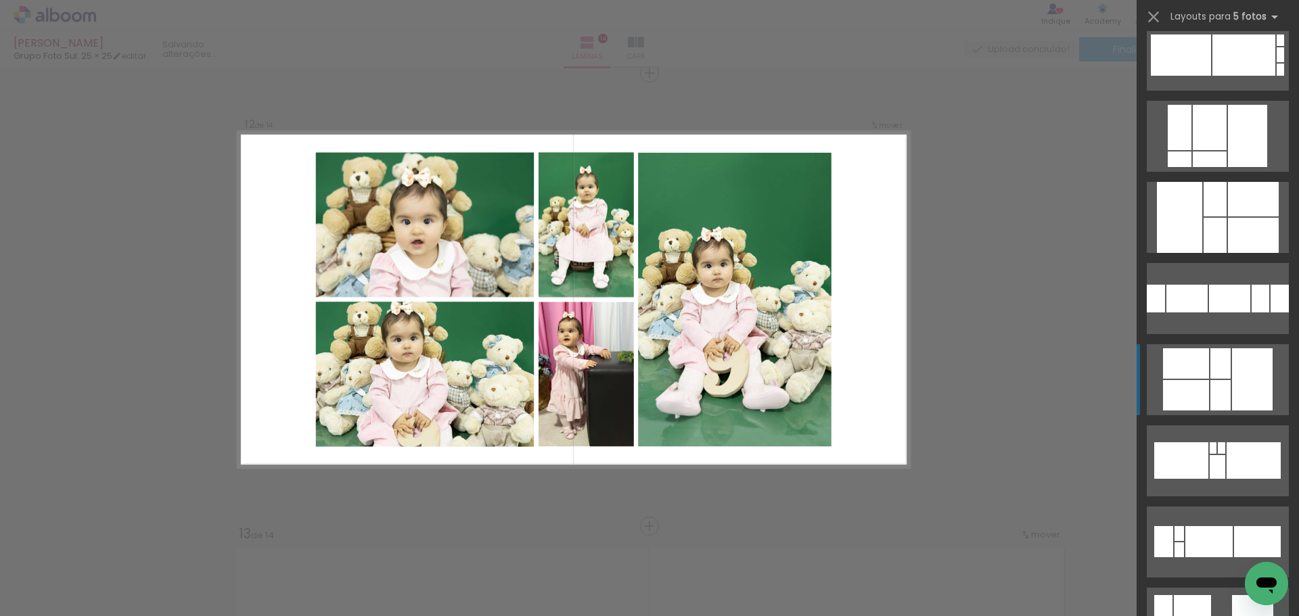
scroll to position [3857, 0]
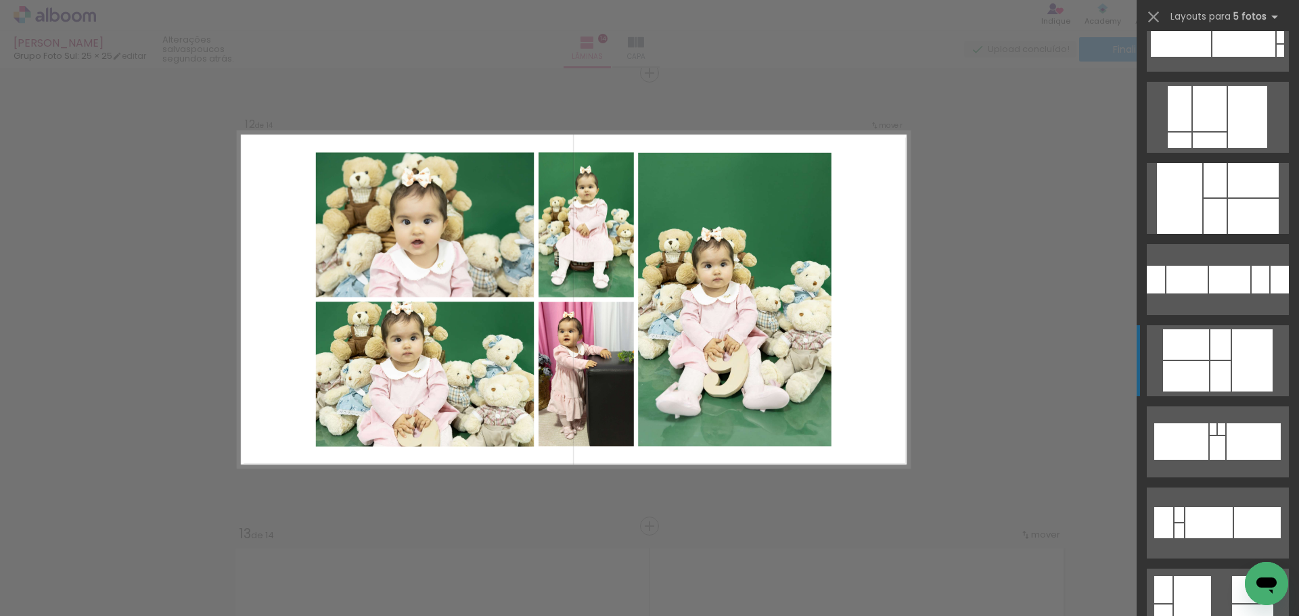
click at [1232, 367] on div at bounding box center [1252, 361] width 41 height 62
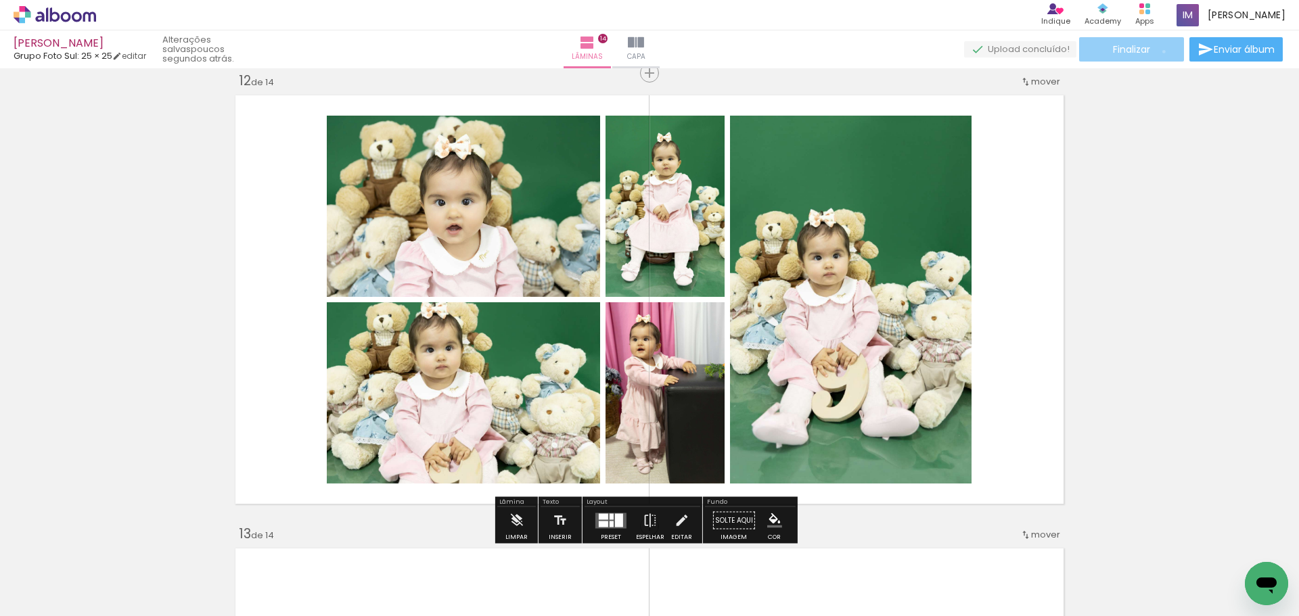
click at [1158, 51] on paper-button "Finalizar" at bounding box center [1131, 49] width 105 height 24
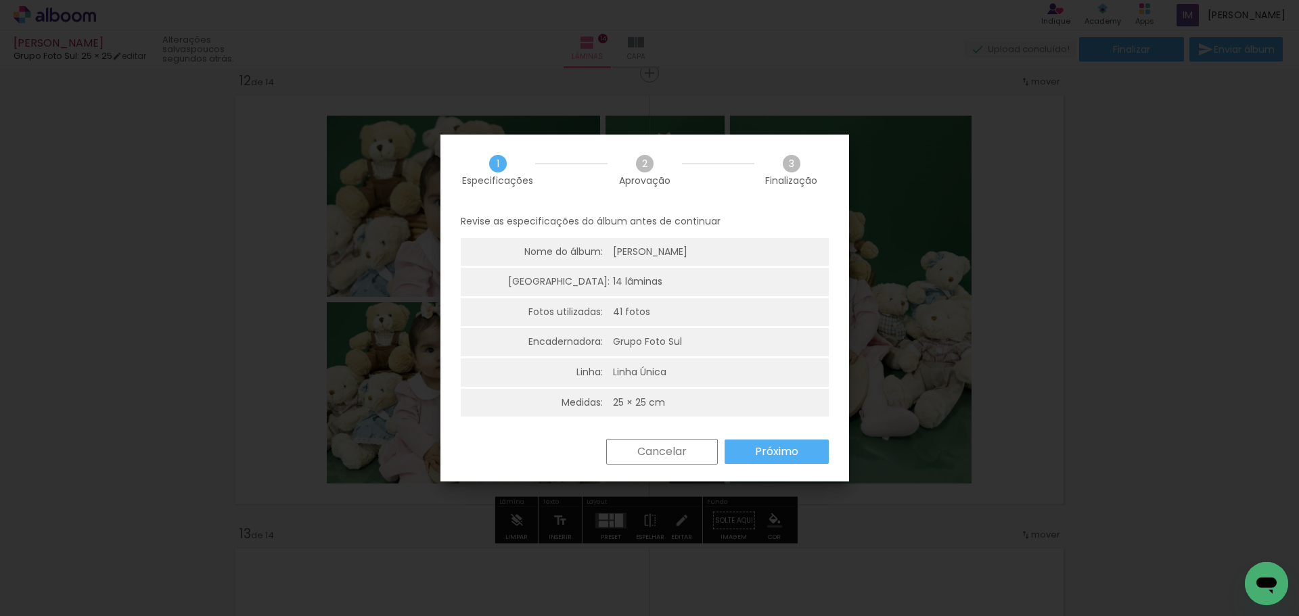
click at [0, 0] on slot "Próximo" at bounding box center [0, 0] width 0 height 0
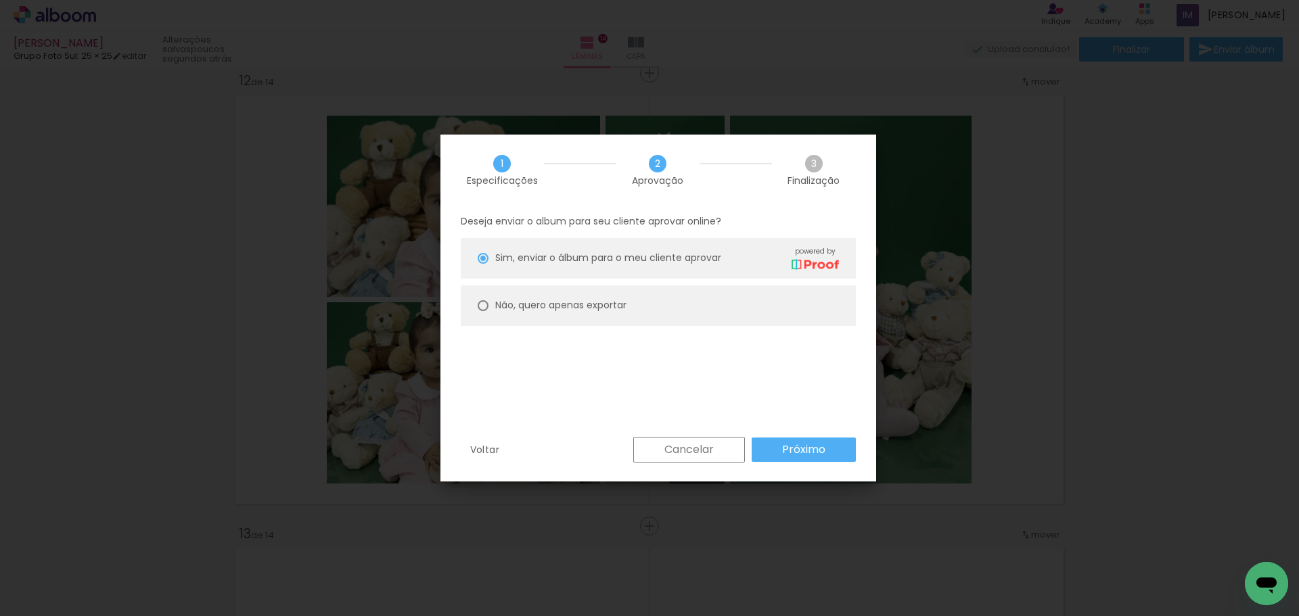
drag, startPoint x: 547, startPoint y: 319, endPoint x: 547, endPoint y: 311, distance: 8.1
click at [546, 317] on paper-radio-button "Não, quero apenas exportar" at bounding box center [658, 306] width 395 height 41
type paper-radio-button "on"
click at [0, 0] on slot "Não, quero apenas exportar" at bounding box center [0, 0] width 0 height 0
click at [783, 449] on paper-button "Próximo" at bounding box center [804, 450] width 104 height 24
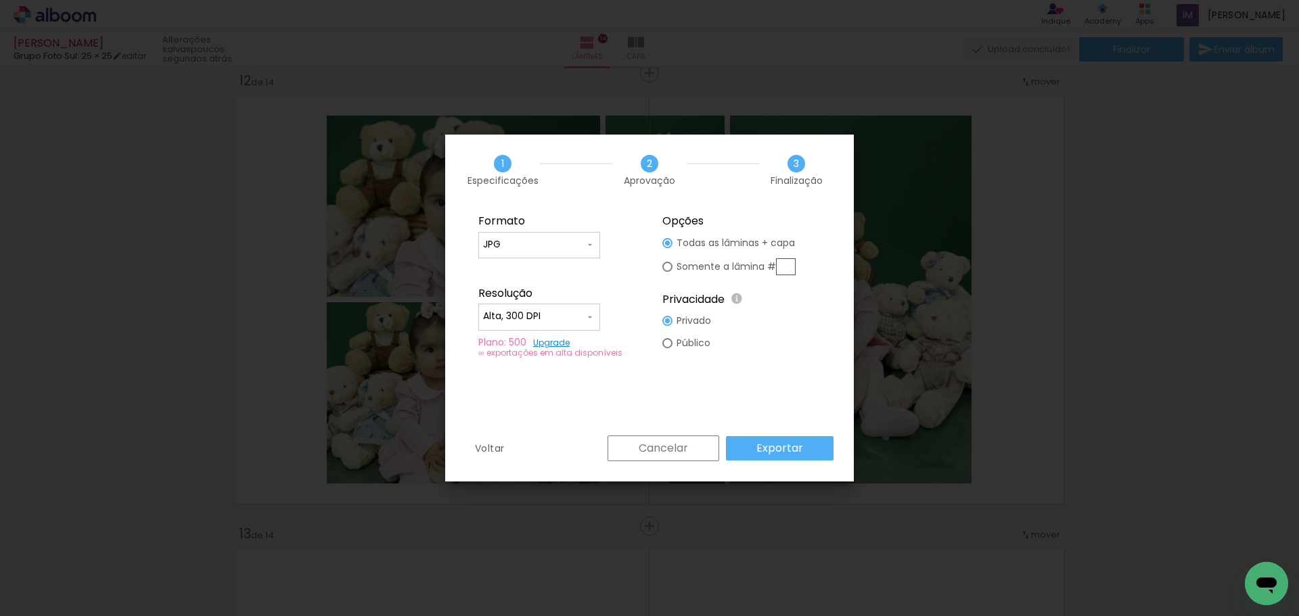
type input "Alta, 300 DPI"
click at [778, 269] on input "text" at bounding box center [786, 266] width 20 height 17
type paper-radio-button "on"
type input "12"
click at [0, 0] on slot "Exportar" at bounding box center [0, 0] width 0 height 0
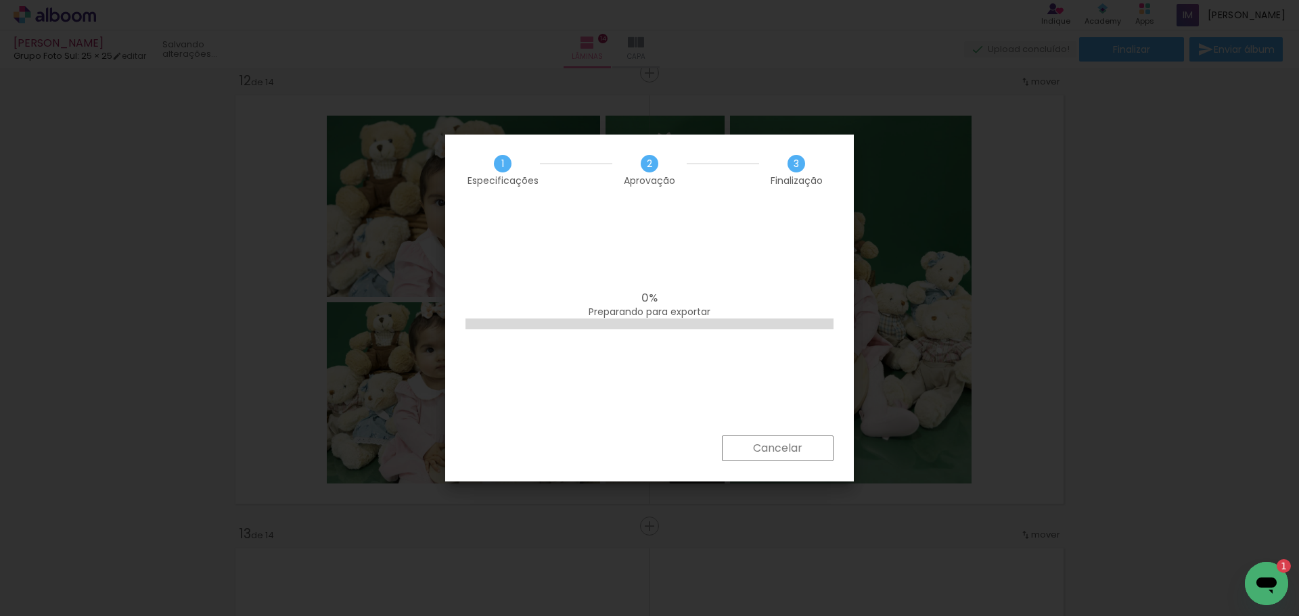
scroll to position [0, 0]
